Goal: Navigation & Orientation: Find specific page/section

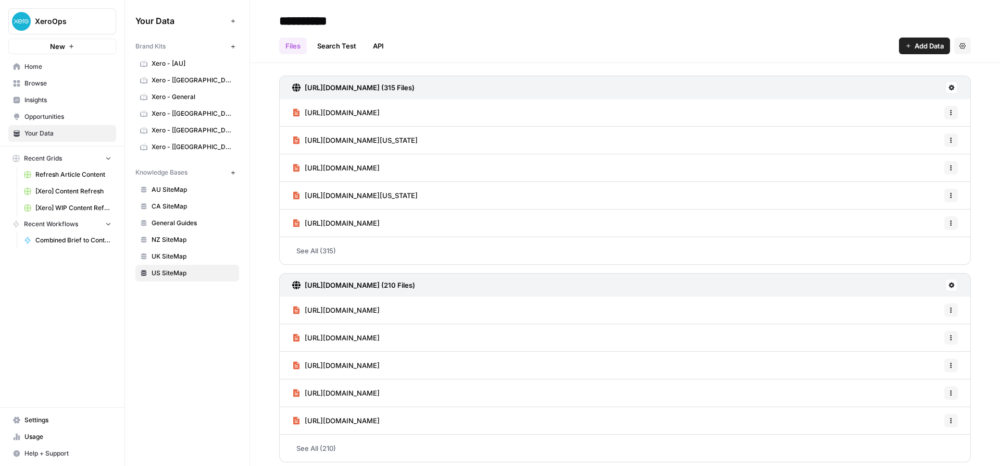
click at [170, 59] on span "Xero - [AU]" at bounding box center [193, 63] width 83 height 9
click at [76, 64] on span "Home" at bounding box center [67, 66] width 87 height 9
